Goal: Check status

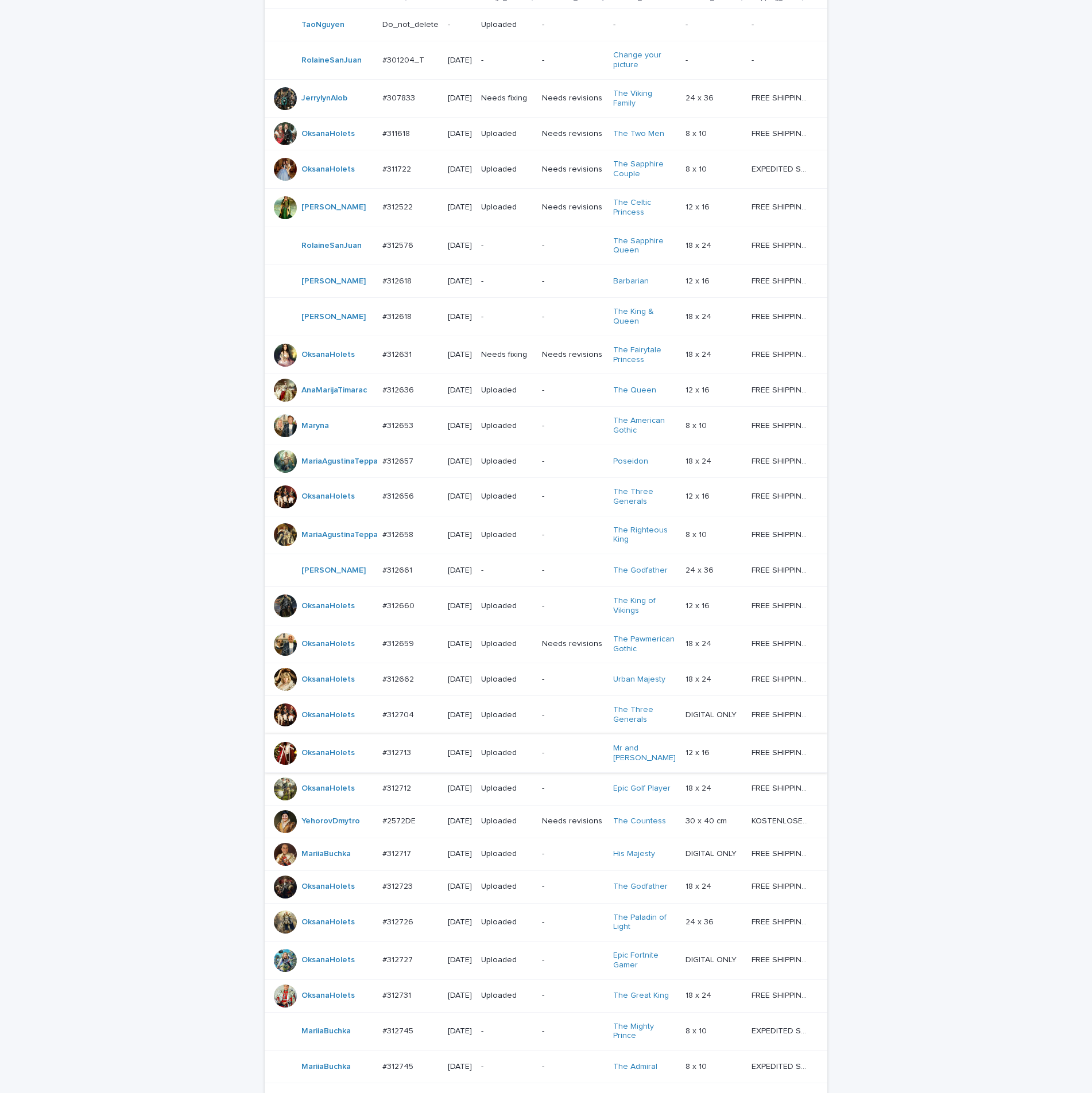
scroll to position [433, 0]
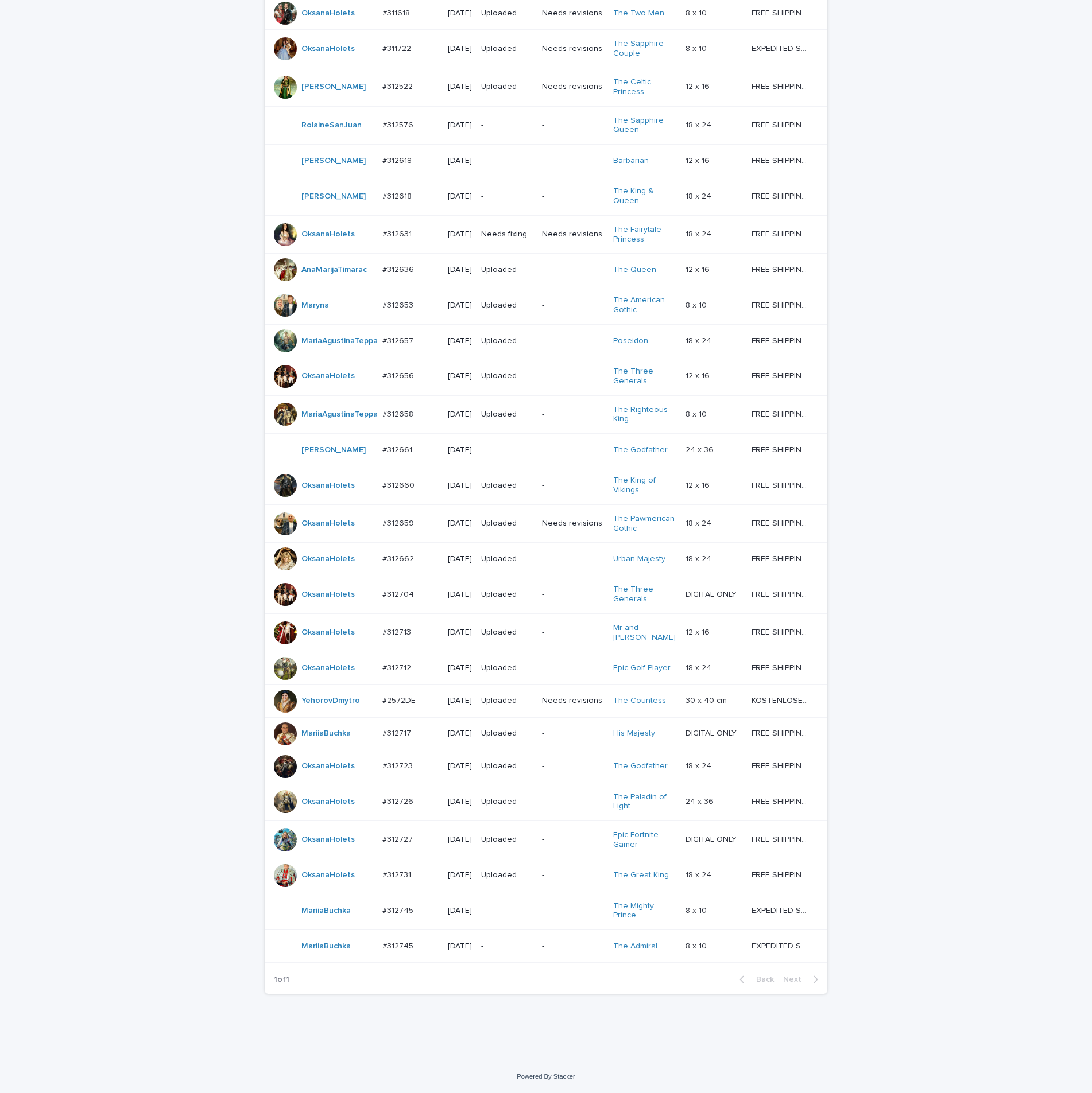
click at [406, 908] on p "#312745" at bounding box center [398, 910] width 33 height 12
click at [398, 940] on p "#312745" at bounding box center [398, 946] width 33 height 12
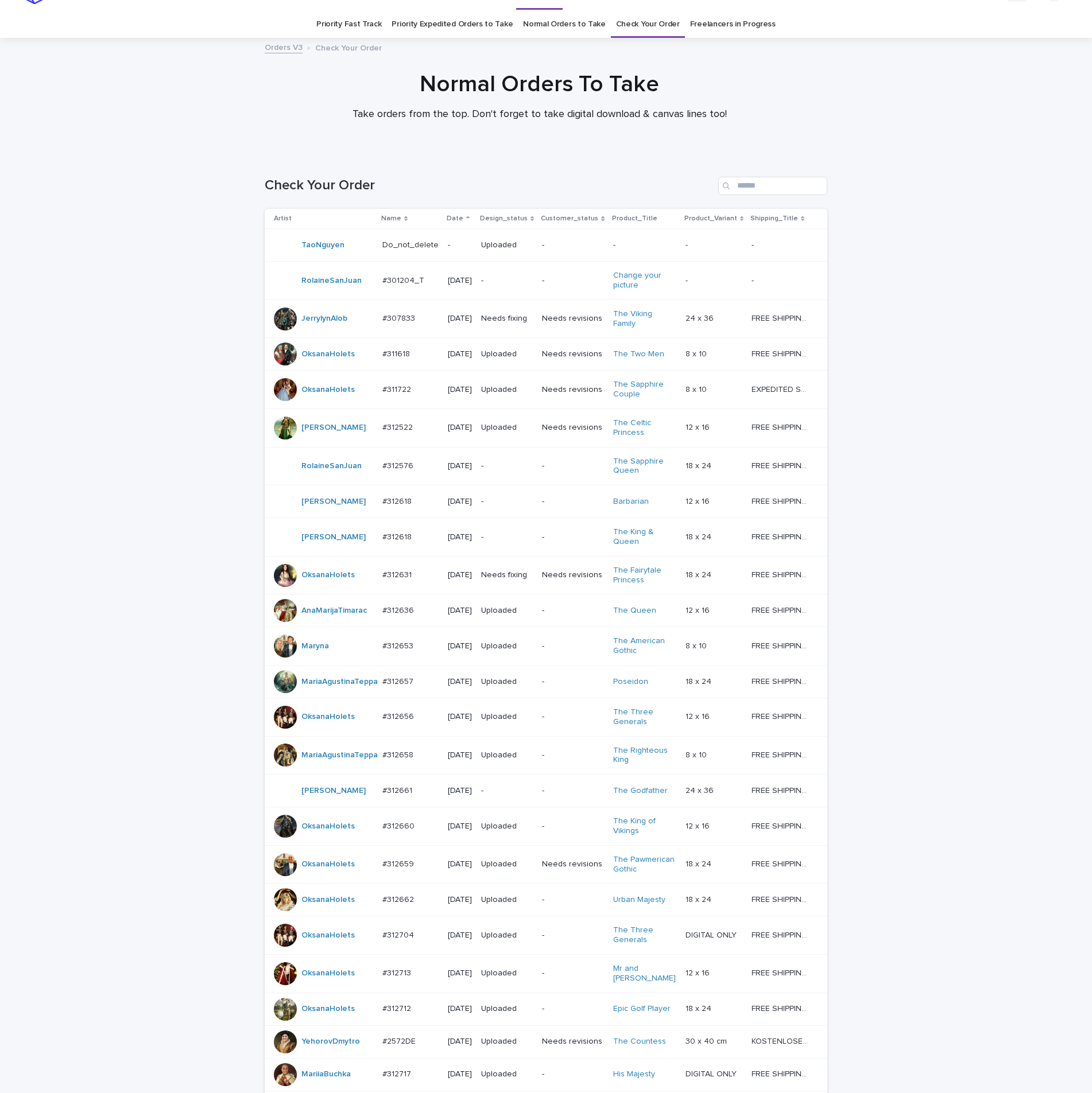
scroll to position [36, 0]
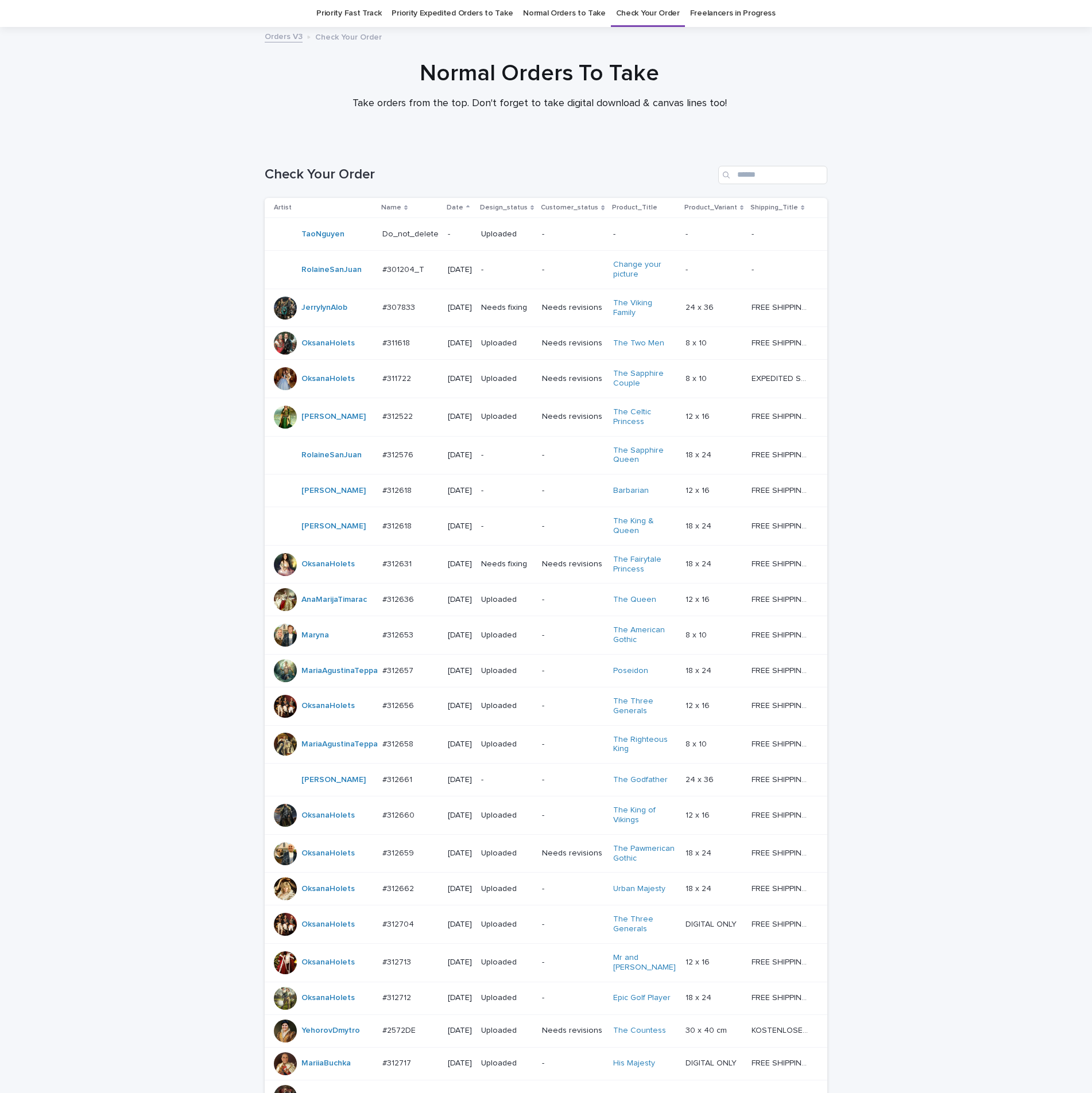
click at [936, 306] on div "Loading... Saving… Loading... Saving… Check Your Order Artist Name Date Design_…" at bounding box center [546, 767] width 1092 height 1248
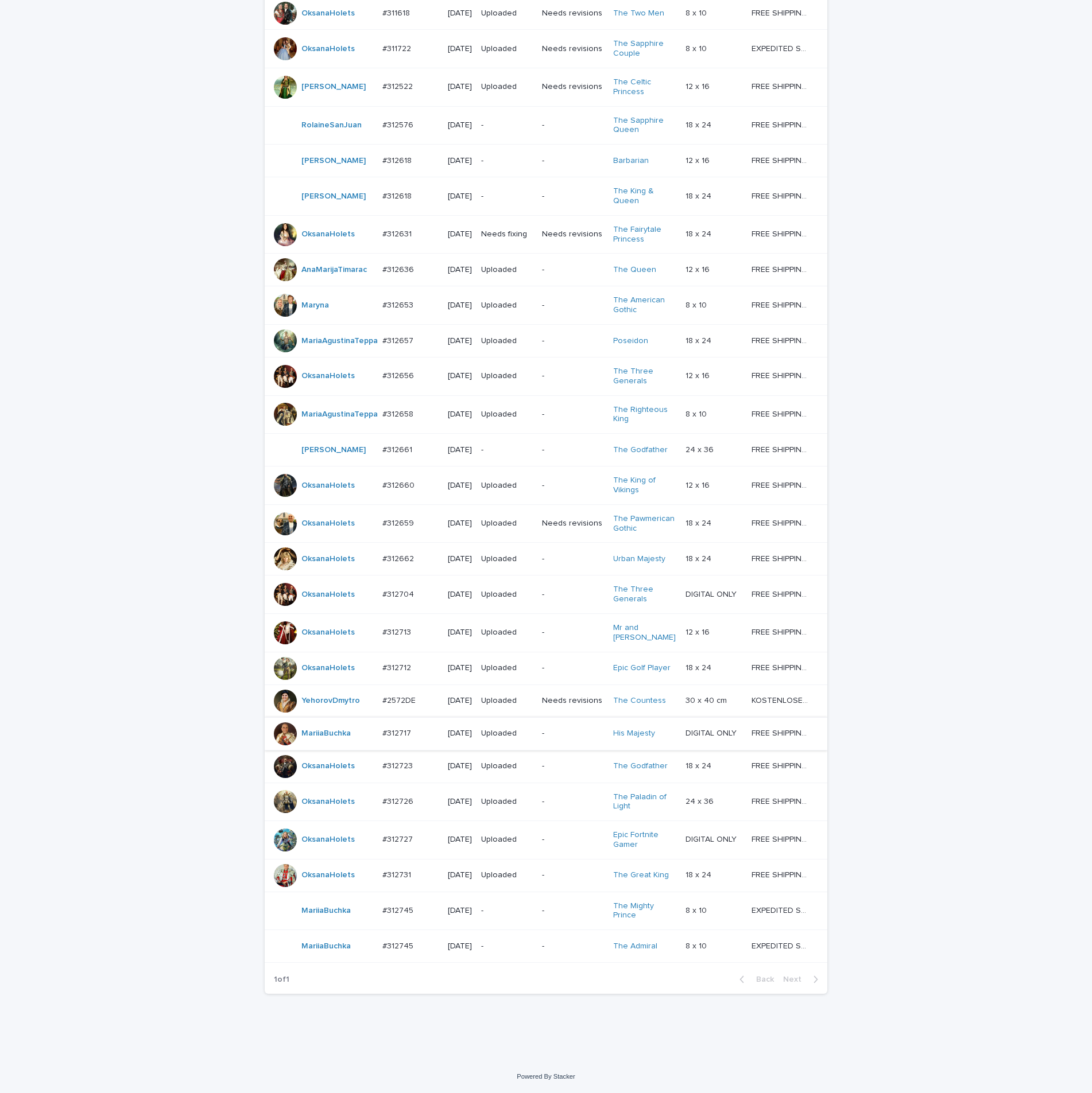
scroll to position [433, 0]
